Goal: Find specific page/section: Find specific page/section

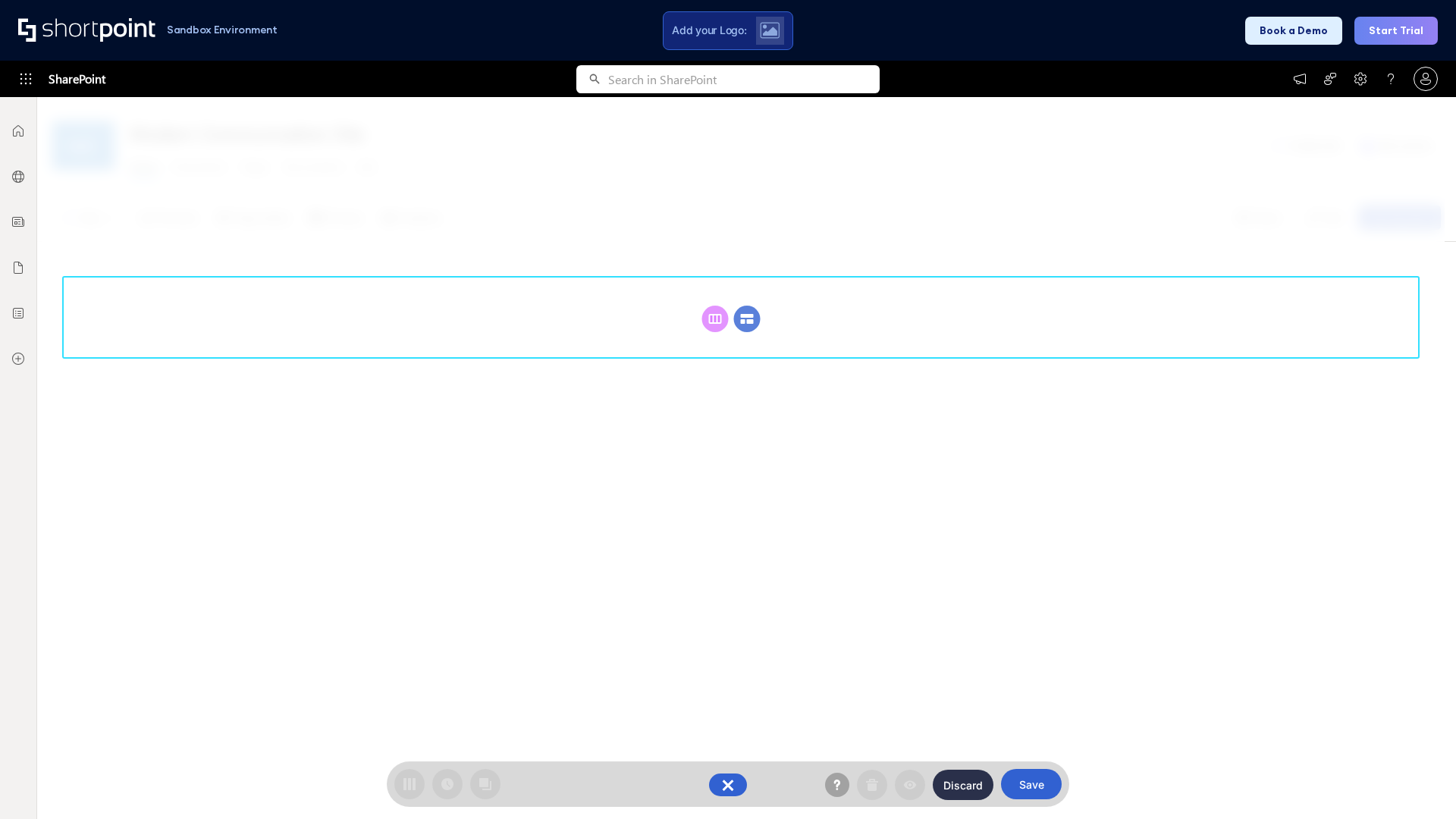
scroll to position [209, 0]
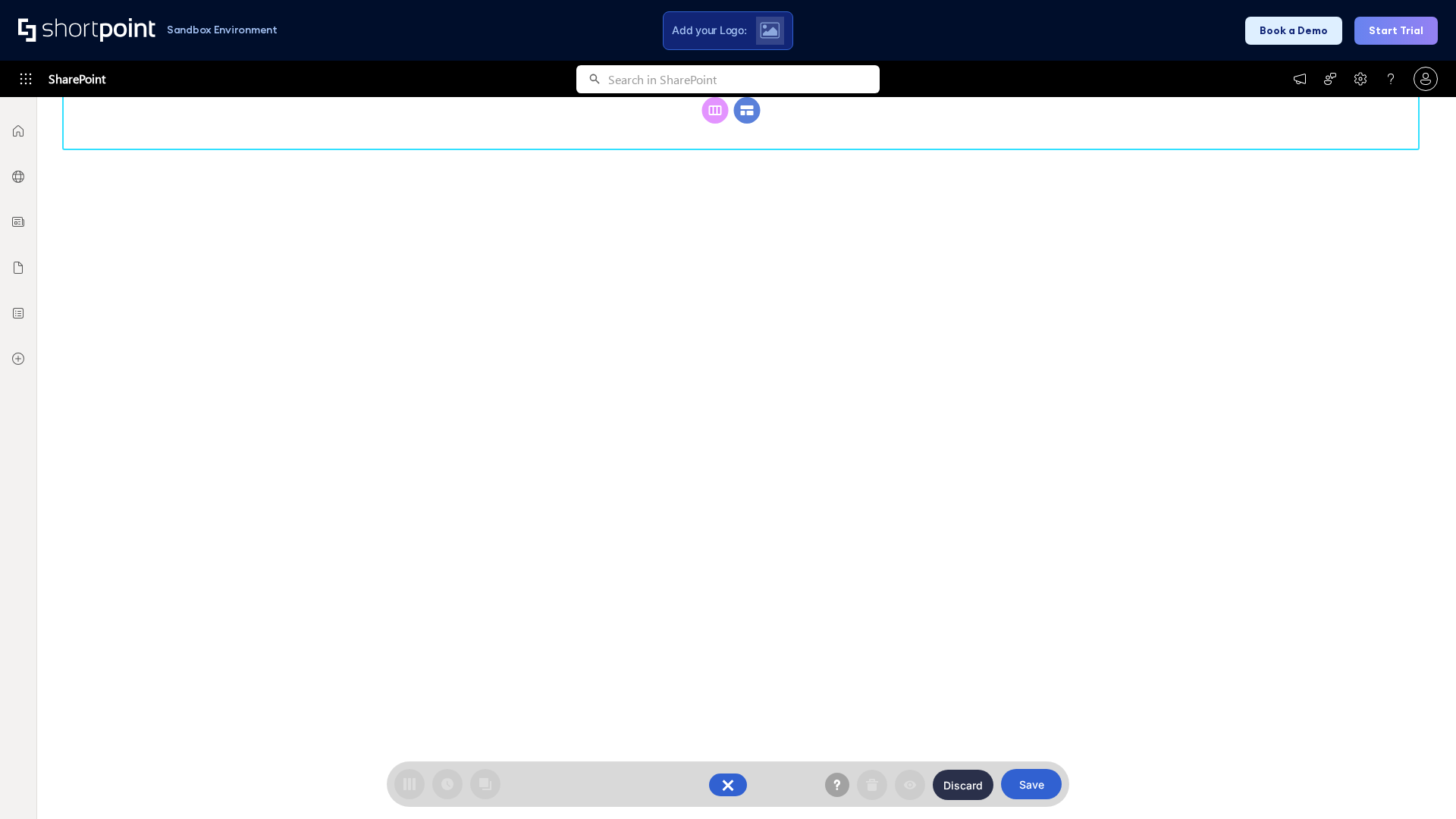
click at [747, 123] on circle at bounding box center [747, 110] width 27 height 26
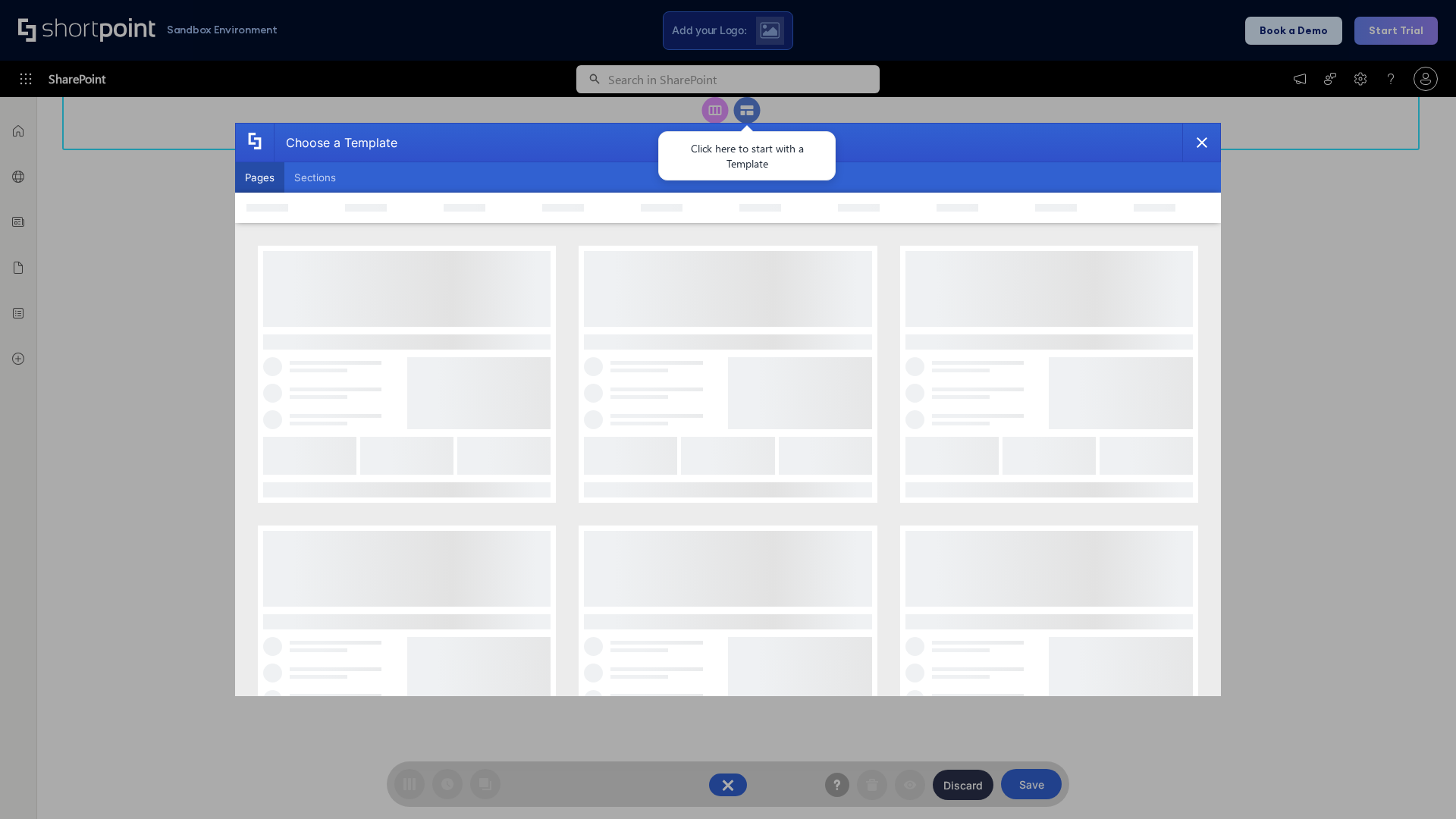
scroll to position [0, 0]
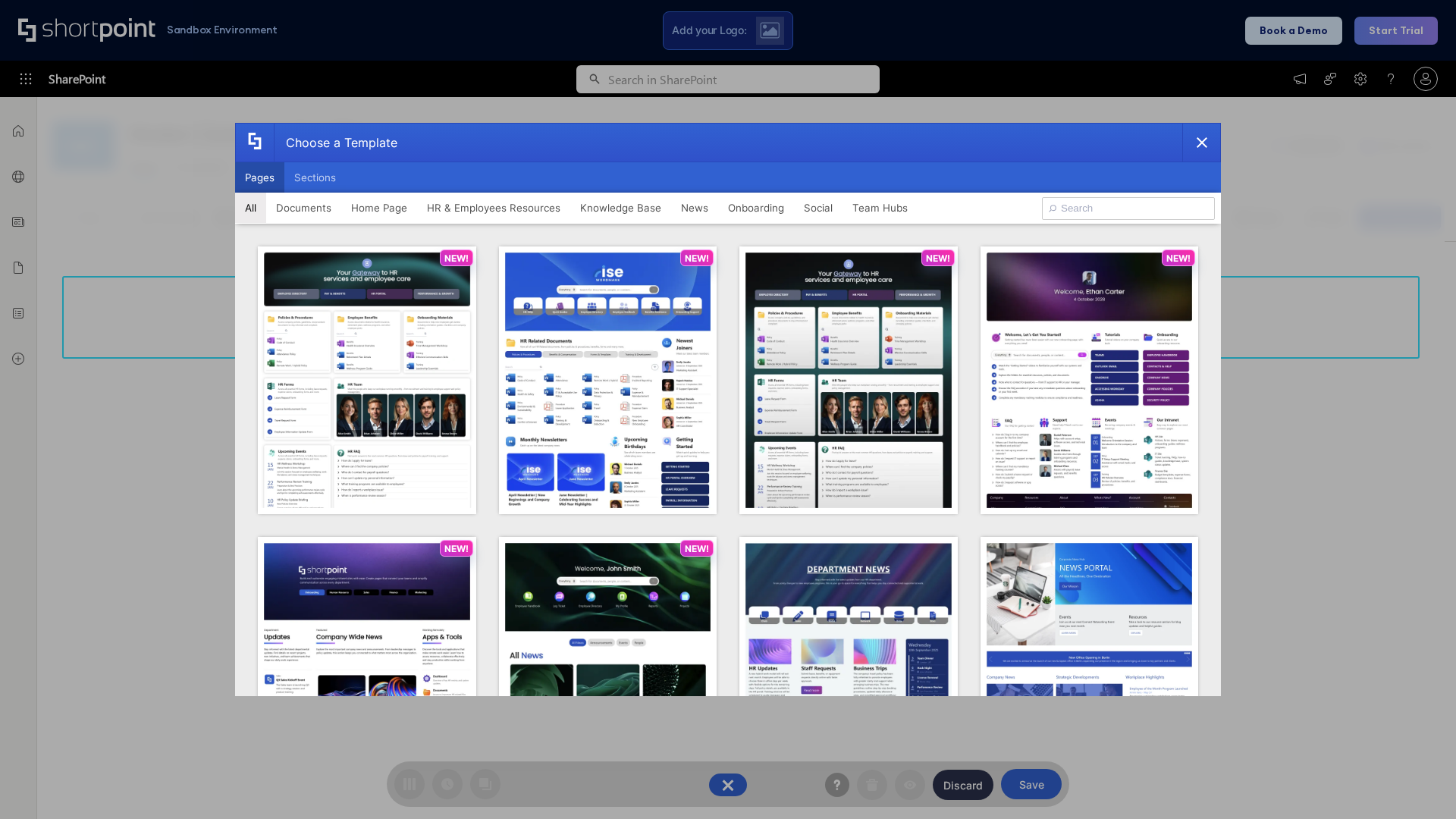
click at [259, 177] on button "Pages" at bounding box center [260, 177] width 50 height 31
type input "Social Layout 1"
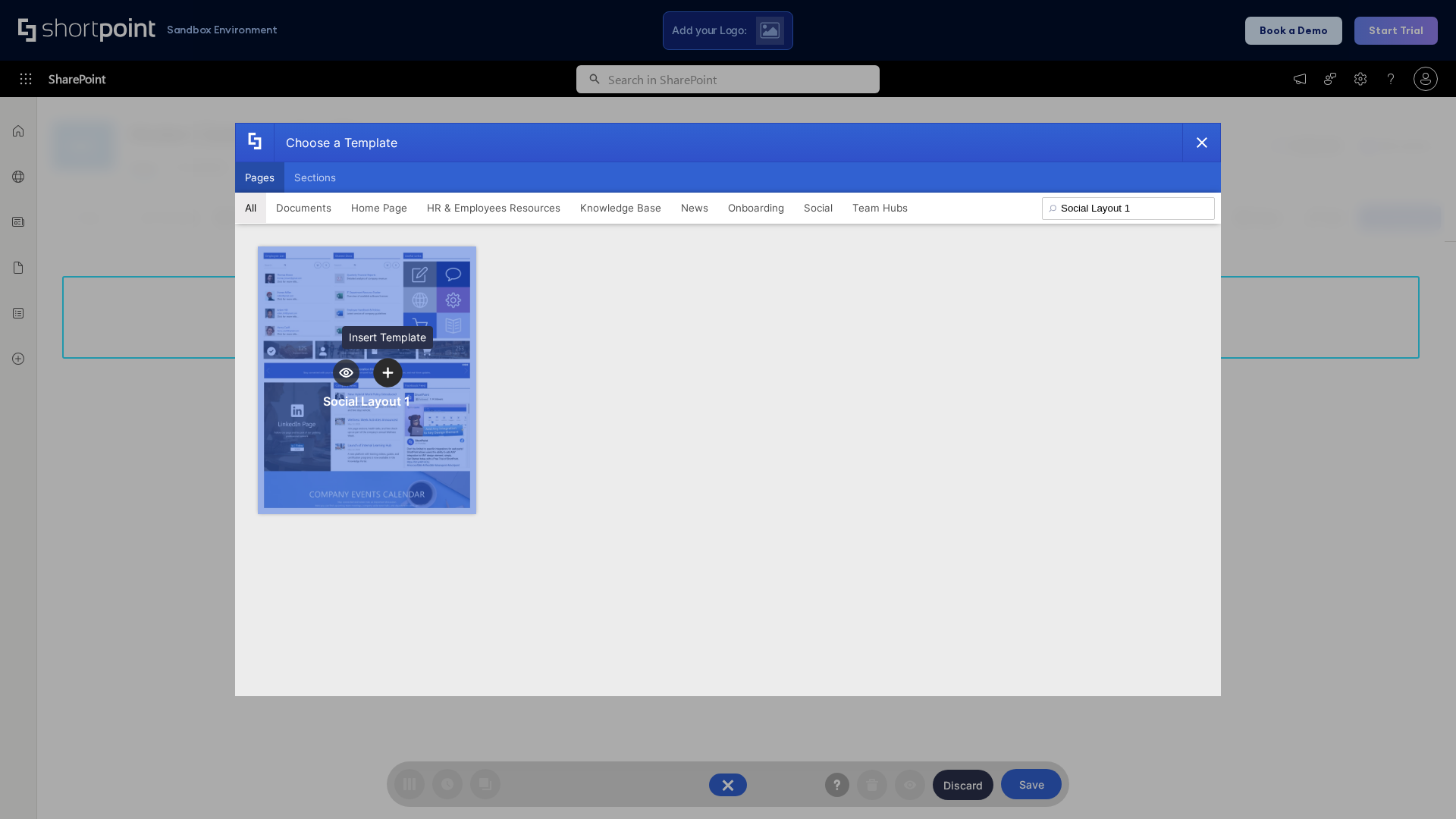
click at [388, 372] on icon "template selector" at bounding box center [387, 372] width 11 height 11
